Goal: Task Accomplishment & Management: Manage account settings

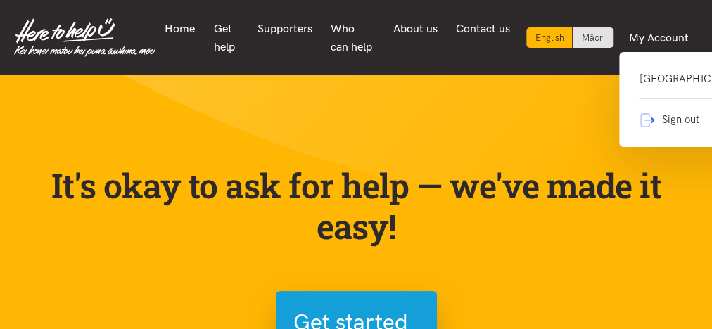
click at [662, 96] on link "[GEOGRAPHIC_DATA]" at bounding box center [698, 84] width 118 height 29
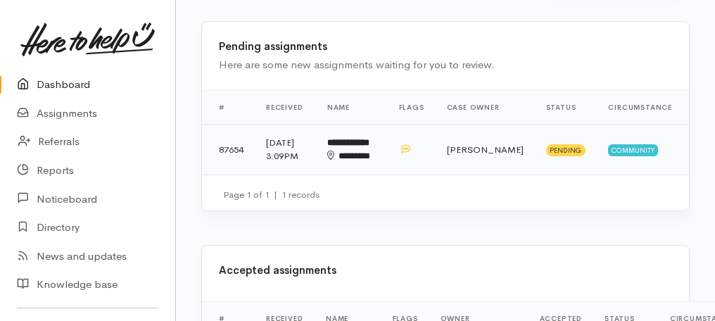
scroll to position [394, 0]
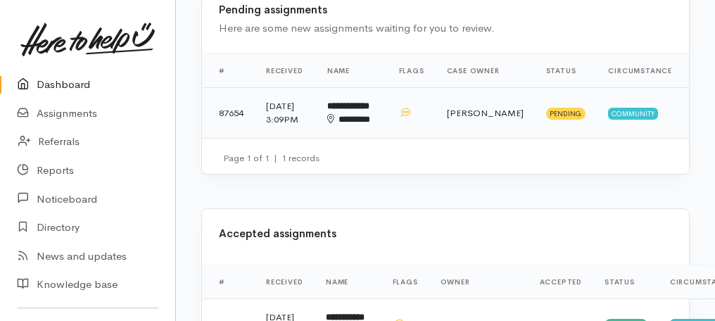
click at [299, 130] on td "14 Aug 2025, 3:09PM" at bounding box center [285, 112] width 61 height 51
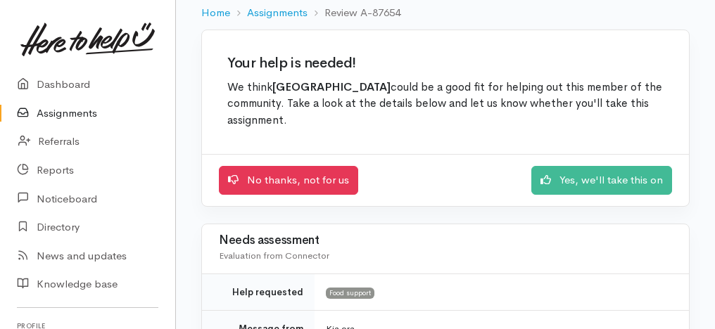
scroll to position [225, 0]
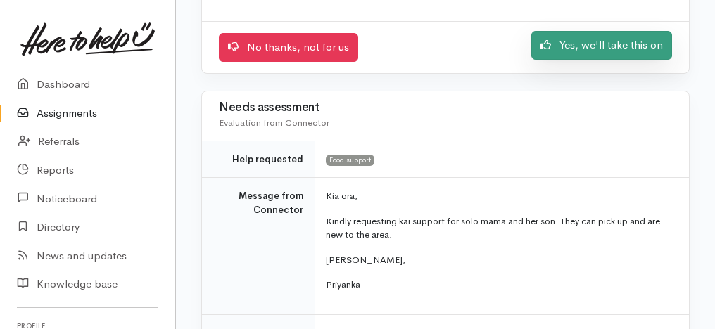
click at [598, 45] on link "Yes, we'll take this on" at bounding box center [602, 45] width 141 height 29
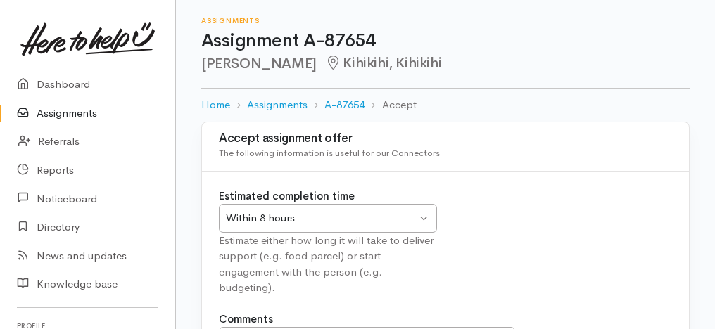
scroll to position [172, 0]
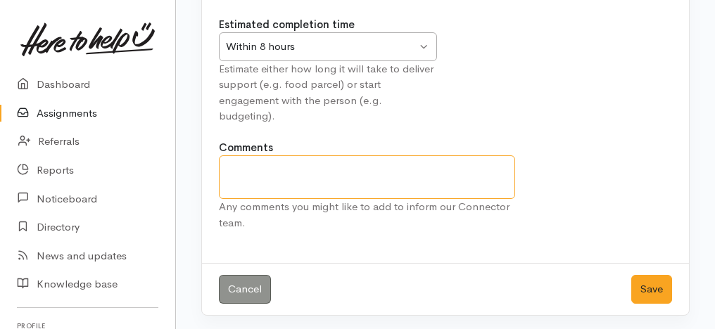
click at [463, 173] on textarea "Comments" at bounding box center [367, 178] width 296 height 44
type textarea "F"
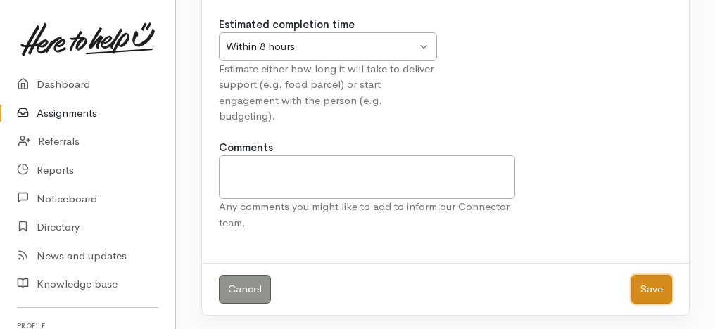
click at [653, 275] on button "Save" at bounding box center [652, 289] width 41 height 29
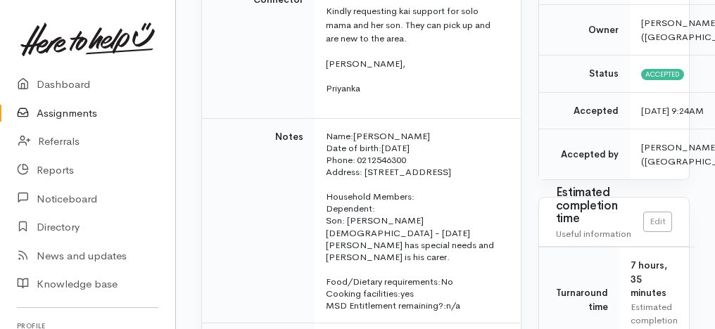
scroll to position [282, 0]
